Goal: Navigation & Orientation: Find specific page/section

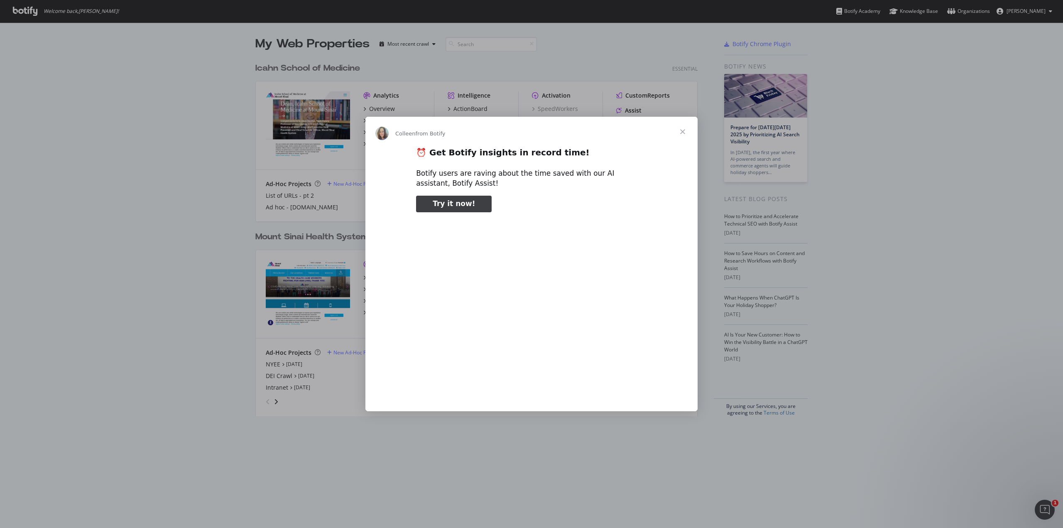
type input "79481"
click at [685, 128] on span "Close" at bounding box center [683, 132] width 30 height 30
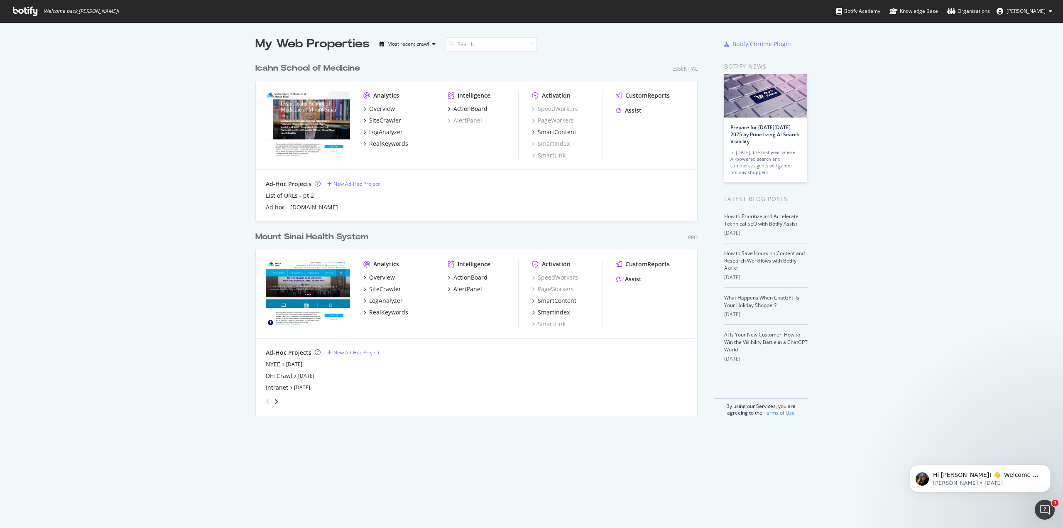
click at [703, 142] on div "My Web Properties Most recent crawl Icahn School of Medicine Essential Analytic…" at bounding box center [484, 226] width 459 height 380
